Goal: Task Accomplishment & Management: Manage account settings

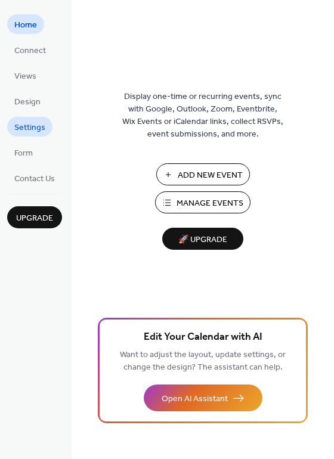
click at [39, 126] on span "Settings" at bounding box center [29, 128] width 31 height 13
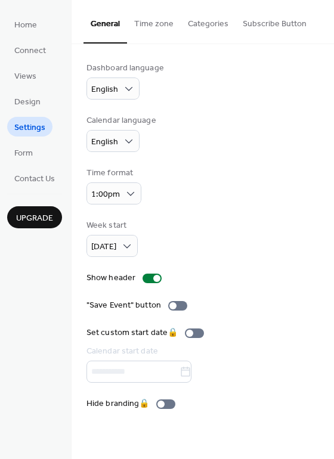
click at [275, 32] on button "Subscribe Button" at bounding box center [274, 21] width 78 height 42
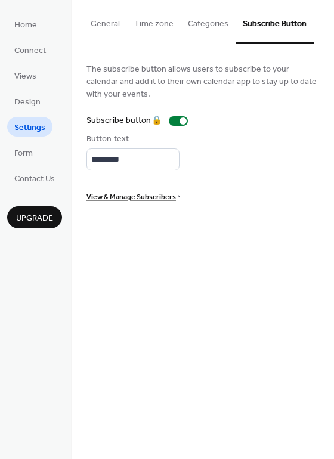
click at [218, 29] on button "Categories" at bounding box center [208, 21] width 55 height 42
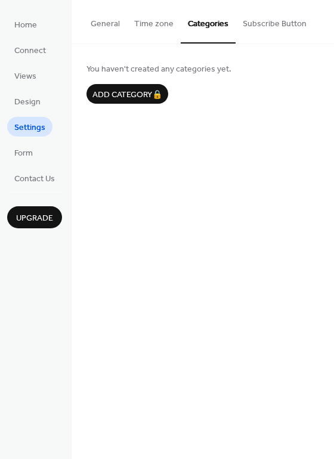
click at [151, 27] on button "Time zone" at bounding box center [154, 21] width 54 height 42
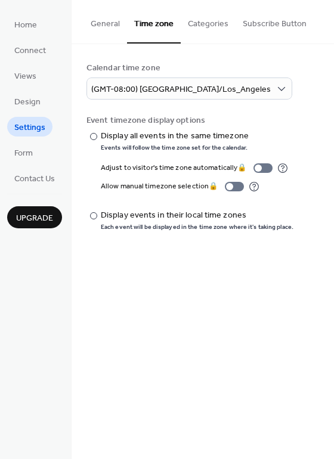
click at [103, 22] on button "General" at bounding box center [105, 21] width 44 height 42
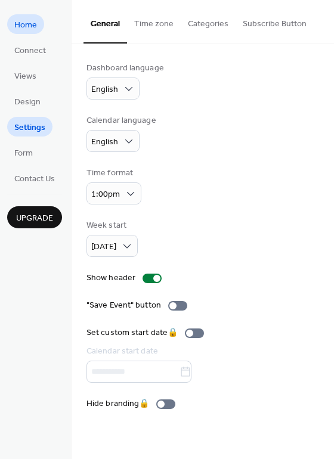
click at [36, 31] on span "Home" at bounding box center [25, 25] width 23 height 13
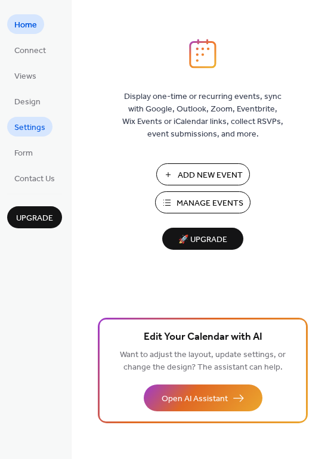
click at [30, 123] on span "Settings" at bounding box center [29, 128] width 31 height 13
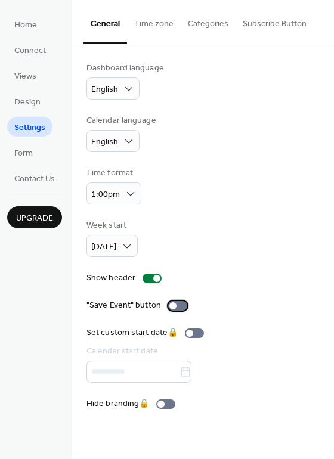
click at [173, 305] on div at bounding box center [172, 305] width 7 height 7
